Goal: Transaction & Acquisition: Purchase product/service

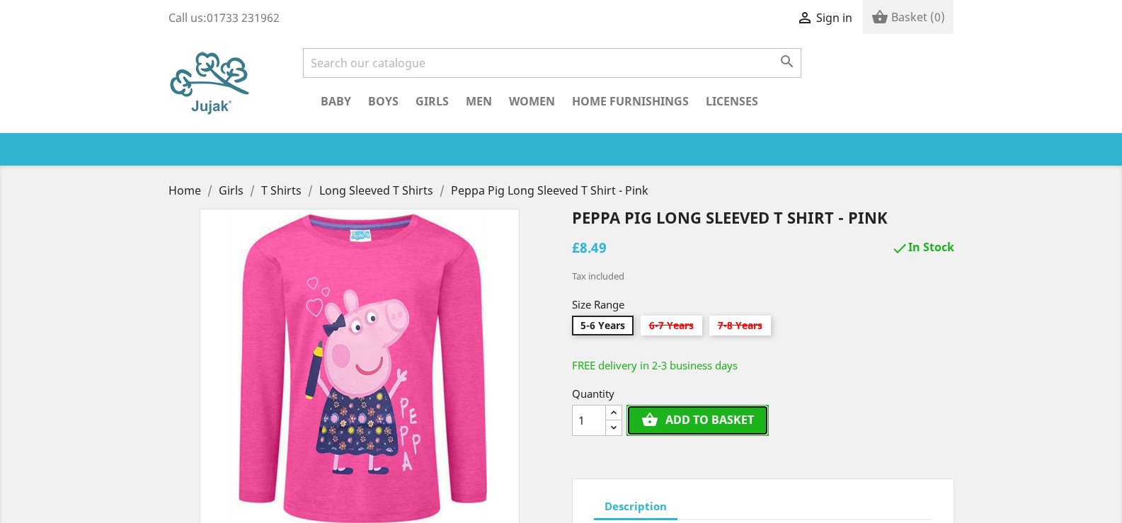
drag, startPoint x: 697, startPoint y: 399, endPoint x: 695, endPoint y: 421, distance: 22.1
click at [695, 421] on button "shopping_basket Add to basket" at bounding box center [698, 420] width 142 height 31
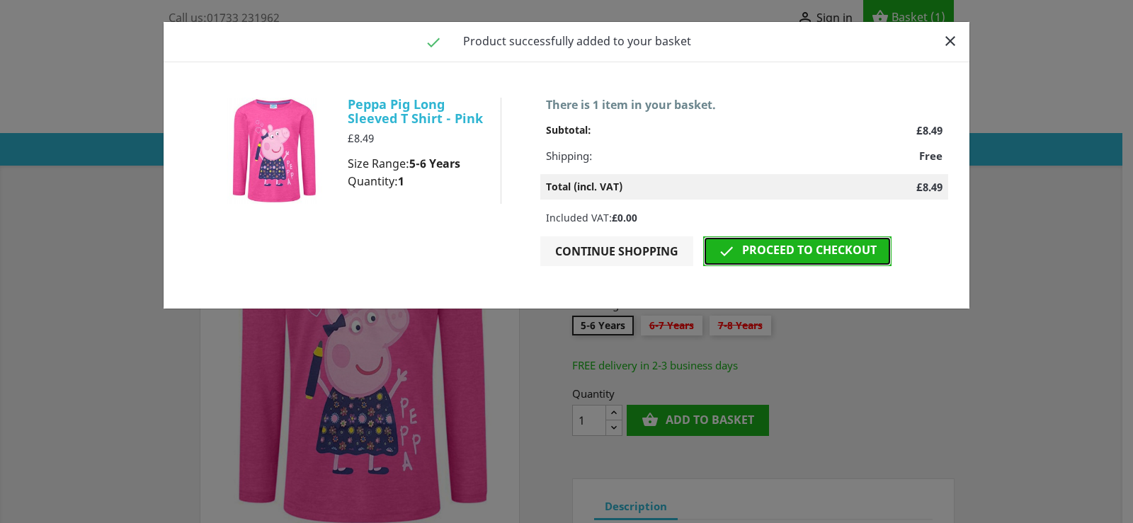
click at [769, 241] on link " Proceed to checkout" at bounding box center [797, 252] width 188 height 30
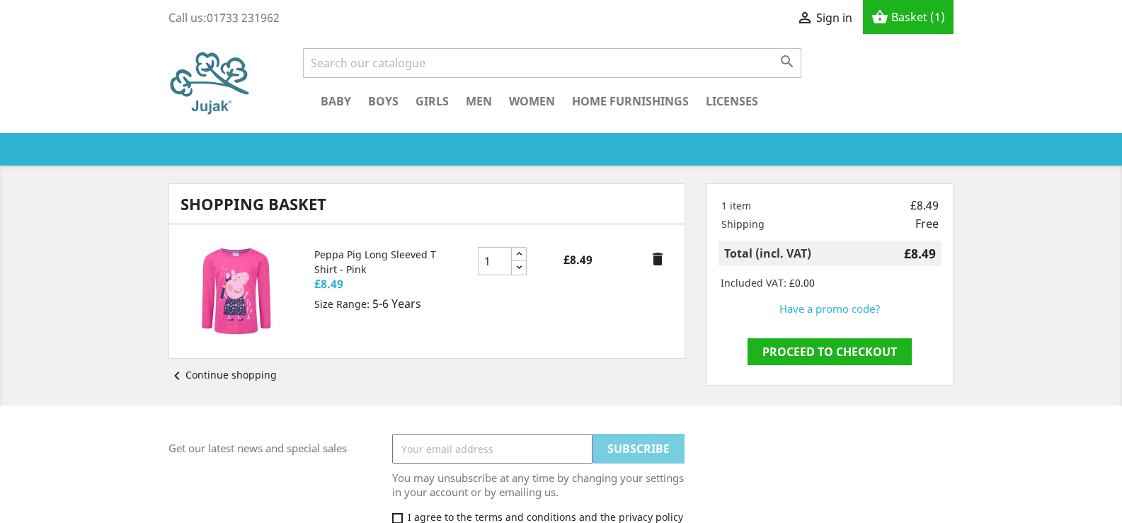
drag, startPoint x: 0, startPoint y: 0, endPoint x: 501, endPoint y: 265, distance: 567.0
click at [501, 265] on input "1" at bounding box center [495, 261] width 34 height 28
click at [810, 353] on link "Proceed to checkout" at bounding box center [830, 352] width 164 height 27
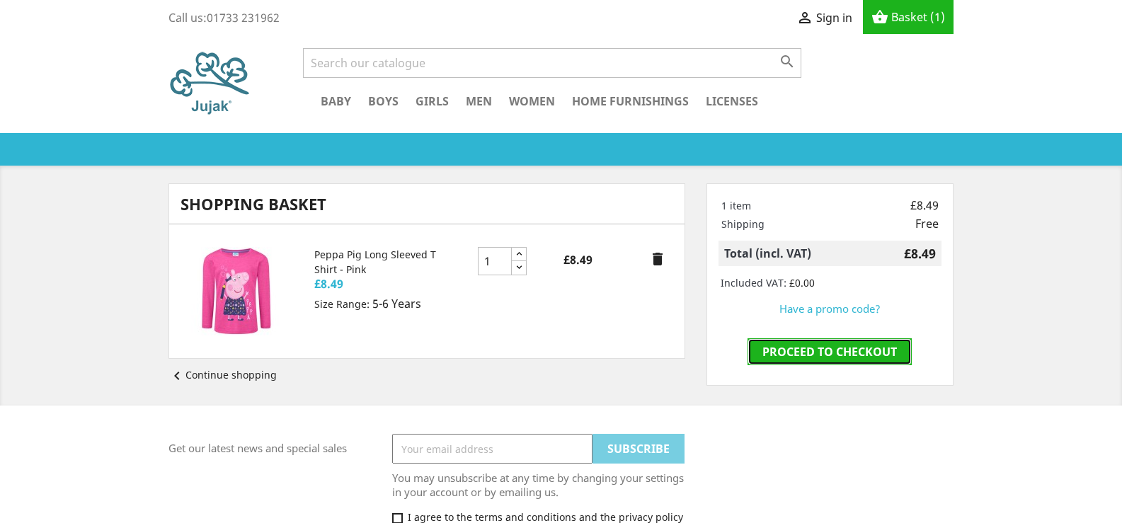
scroll to position [57, 0]
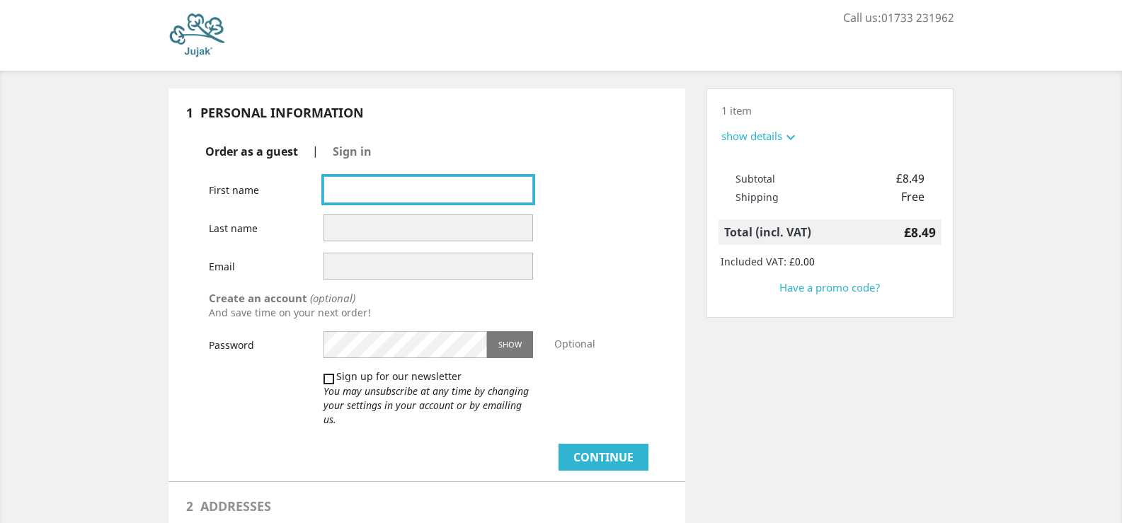
click at [433, 186] on input "text" at bounding box center [429, 189] width 210 height 27
type input "Ruth"
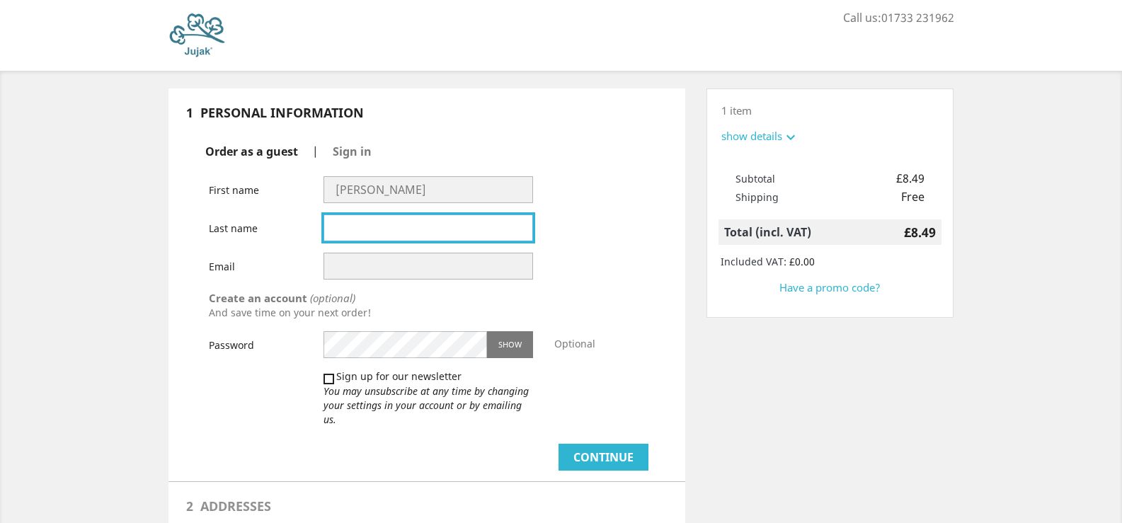
type input "Méndez"
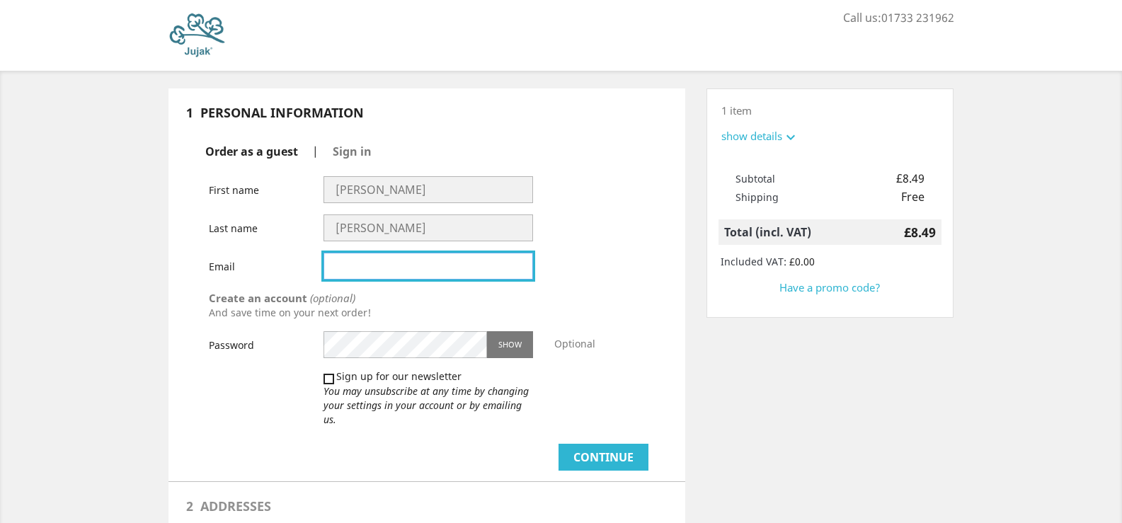
type input "ruthmendez3@yahoo.com"
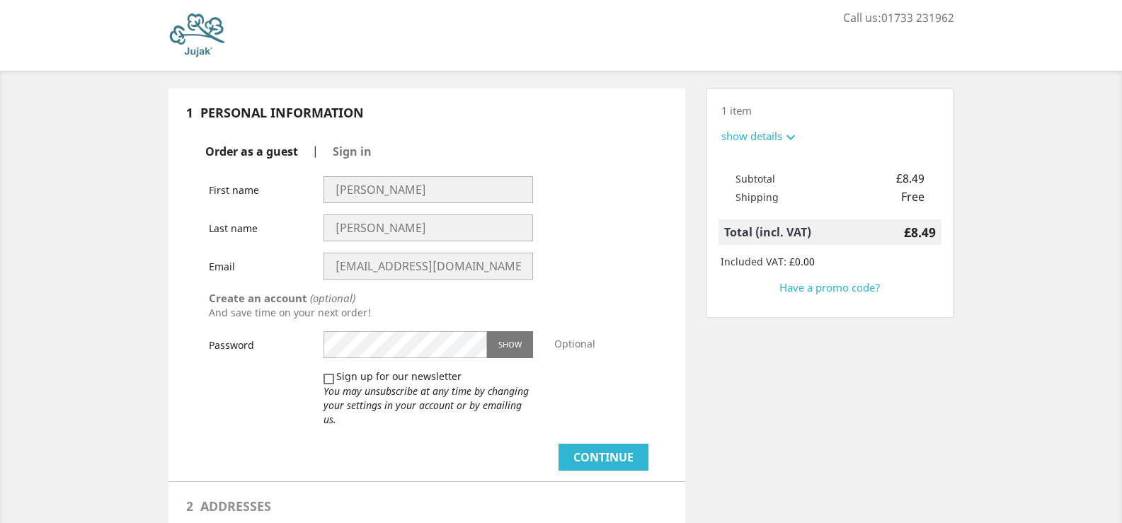
click at [324, 379] on input " Sign up for our newsletter You may unsubscribe at any time by changing your s…" at bounding box center [328, 376] width 9 height 9
checkbox input "true"
click at [613, 444] on button "Continue" at bounding box center [604, 457] width 90 height 27
click at [518, 352] on button "Show" at bounding box center [510, 345] width 46 height 28
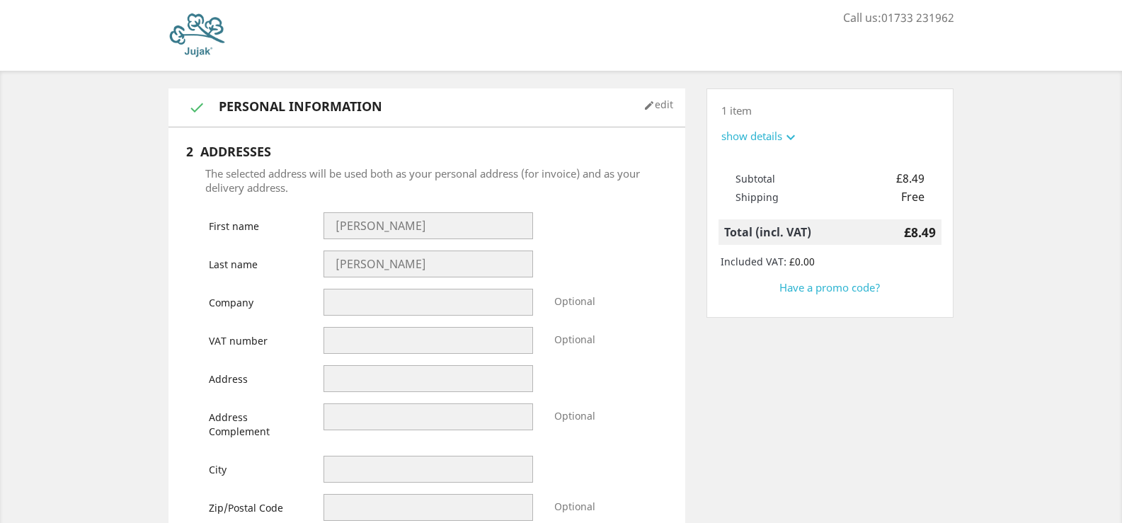
select select "246"
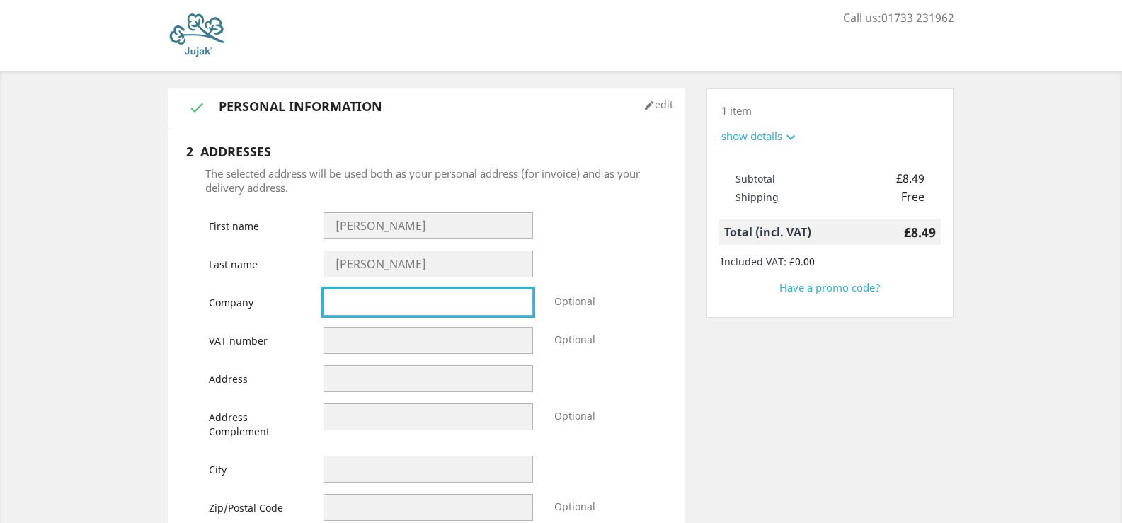
click at [336, 299] on input "text" at bounding box center [429, 302] width 210 height 27
click at [334, 299] on input "text" at bounding box center [429, 302] width 210 height 27
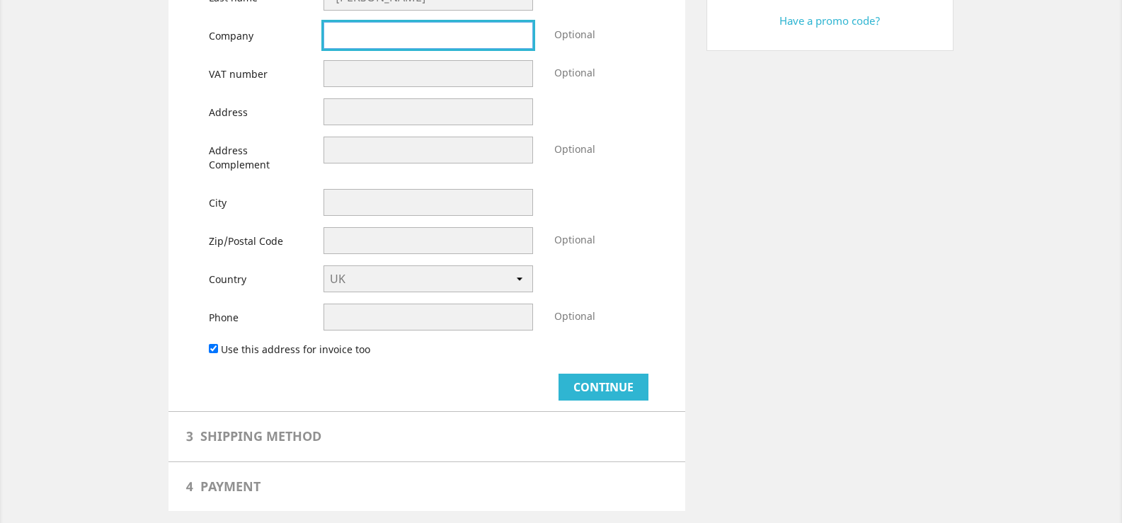
scroll to position [317, 0]
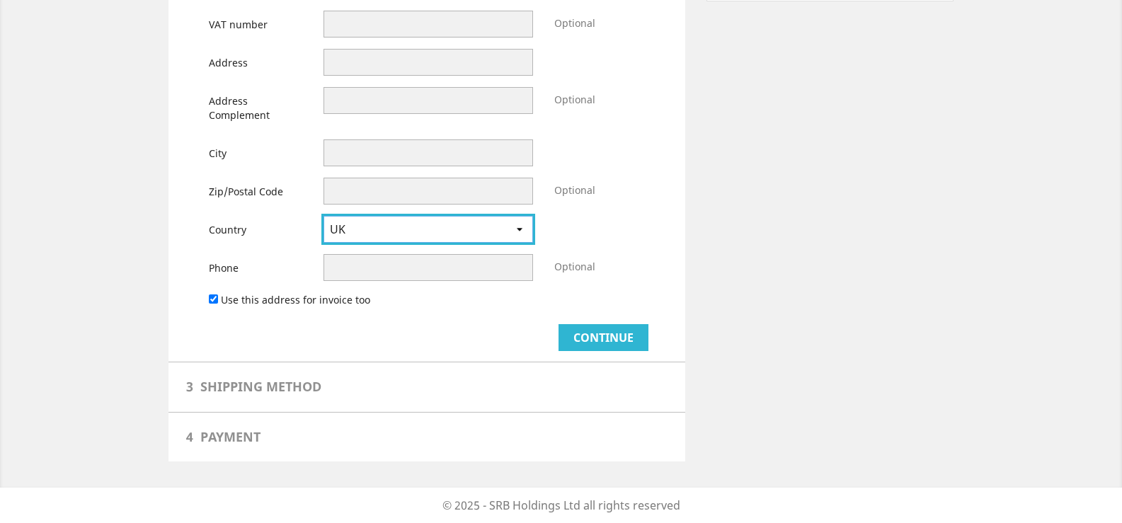
click at [425, 233] on select "-- please choose -- UK" at bounding box center [429, 229] width 210 height 27
click at [324, 216] on select "-- please choose -- UK" at bounding box center [429, 229] width 210 height 27
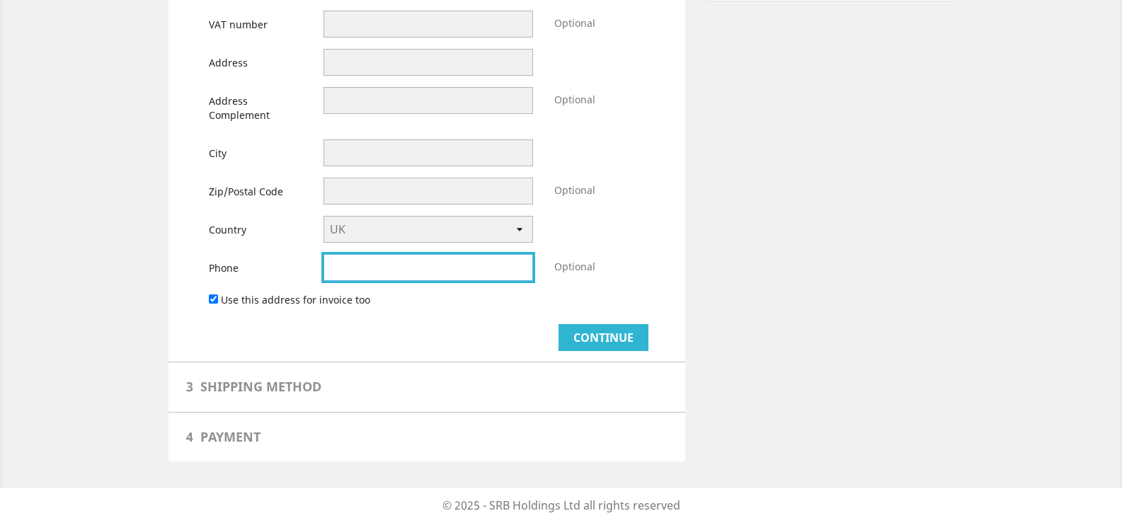
click at [364, 278] on input "tel" at bounding box center [429, 267] width 210 height 27
type input "5626413244"
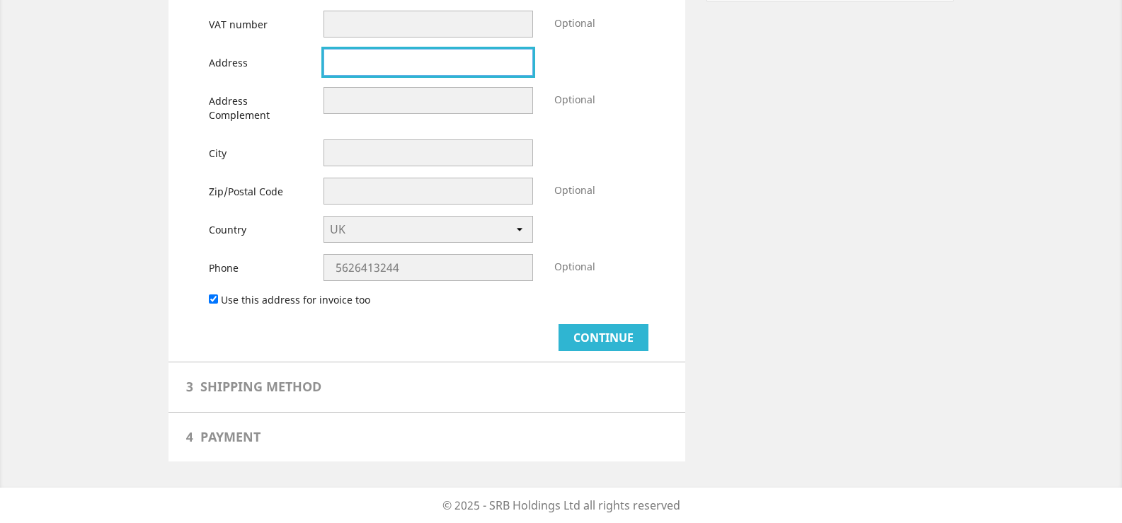
type input "7428 Serapis Ave"
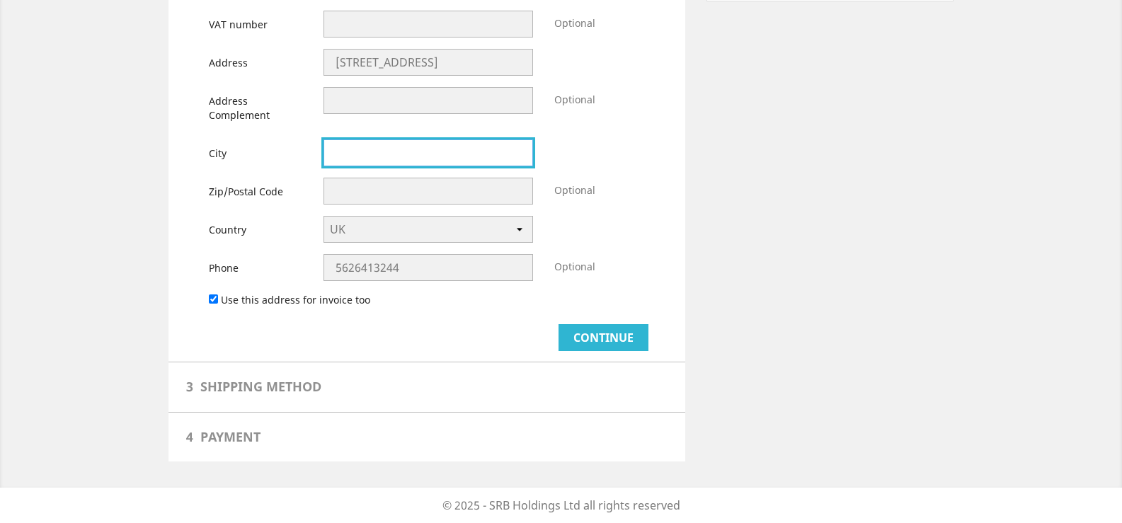
type input "Pico rivera"
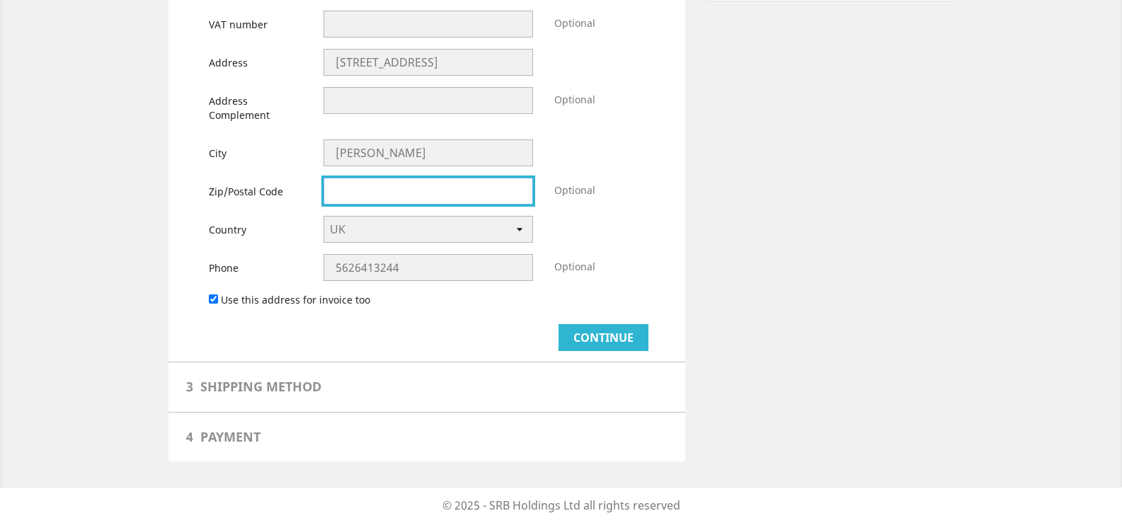
type input "90660"
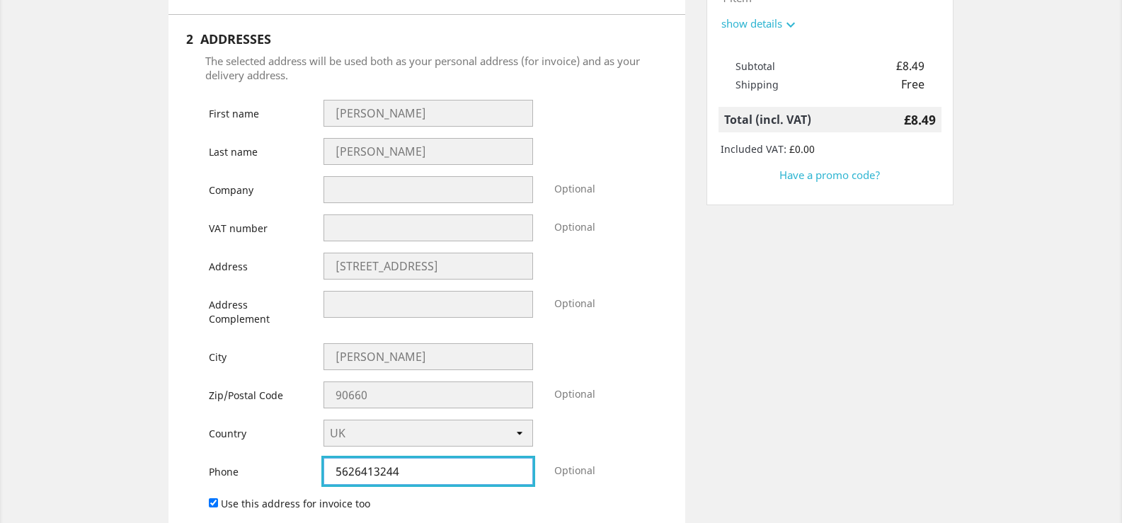
scroll to position [104, 0]
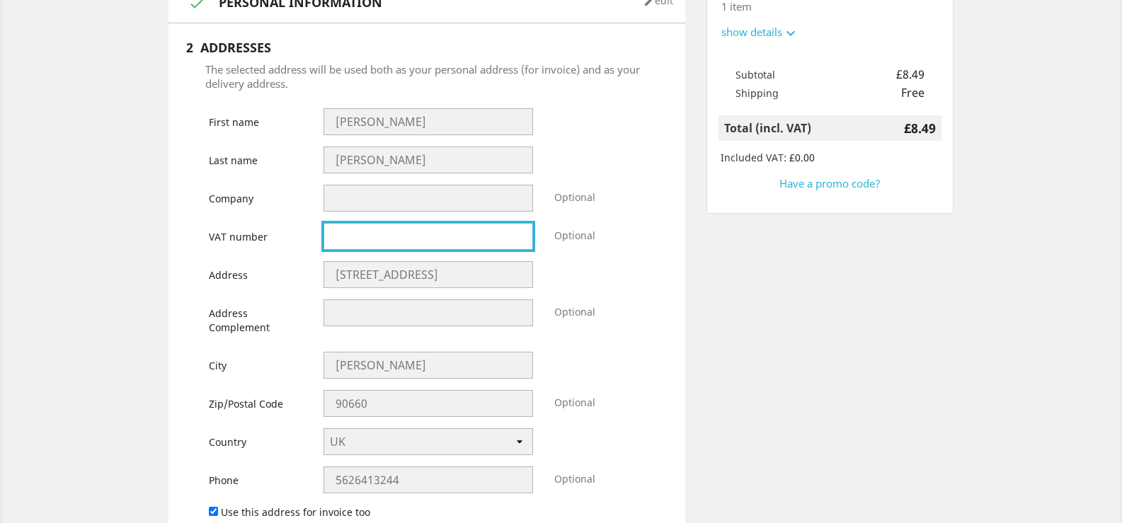
click at [387, 230] on input "text" at bounding box center [429, 236] width 210 height 27
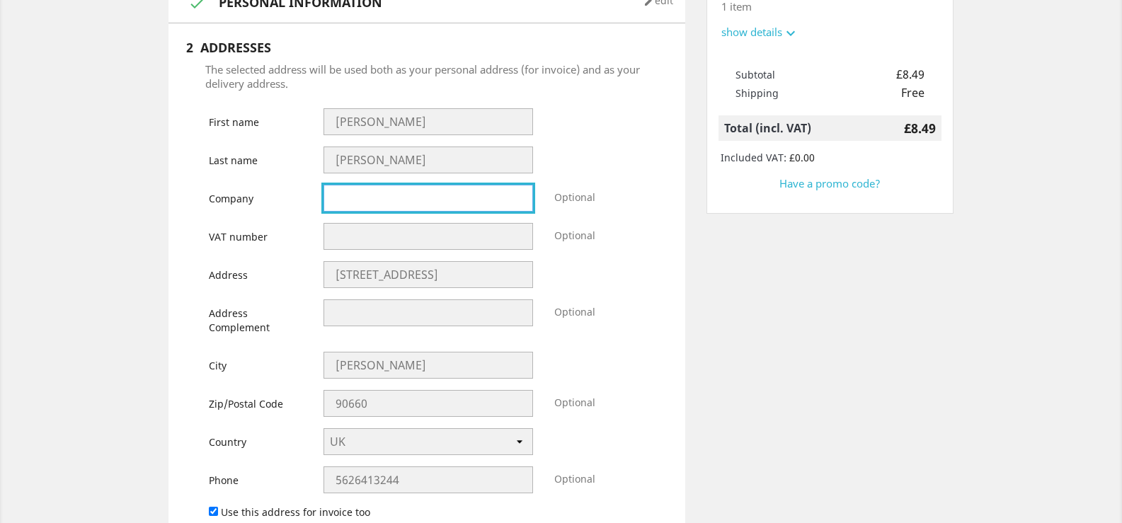
click at [336, 206] on input "text" at bounding box center [429, 198] width 210 height 27
click at [375, 210] on input "text" at bounding box center [429, 198] width 210 height 27
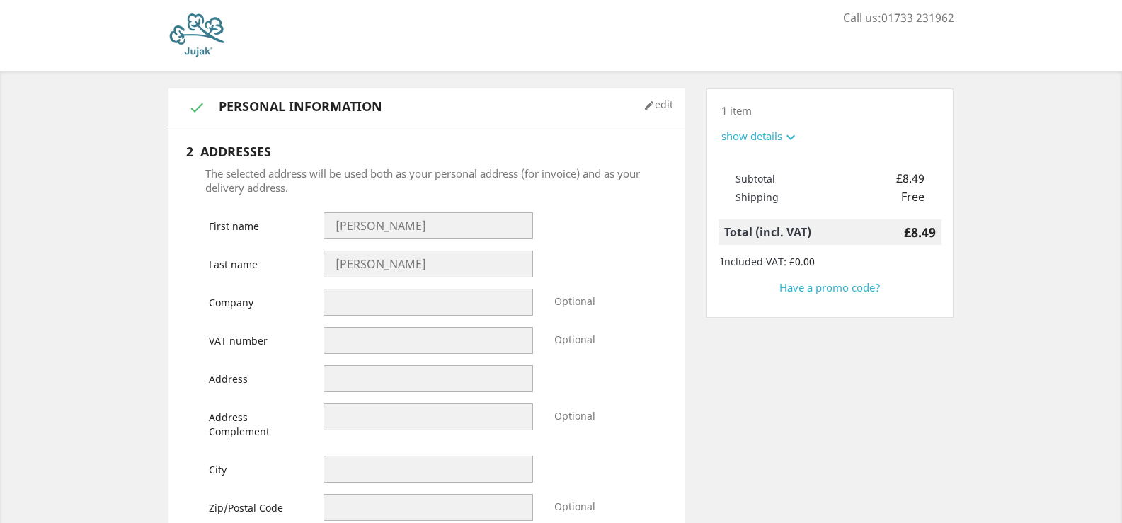
select select "246"
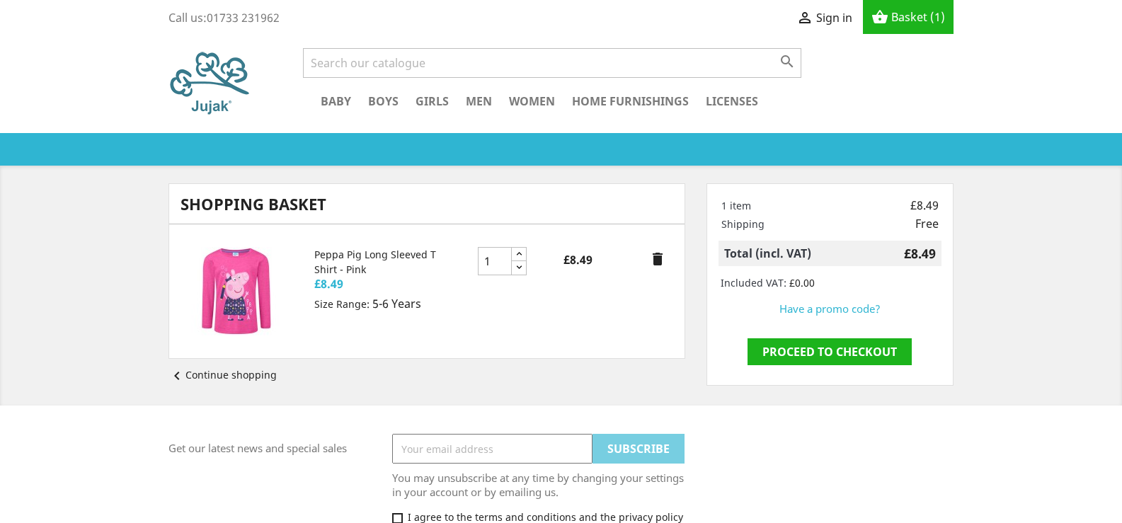
scroll to position [171, 0]
